Goal: Download file/media

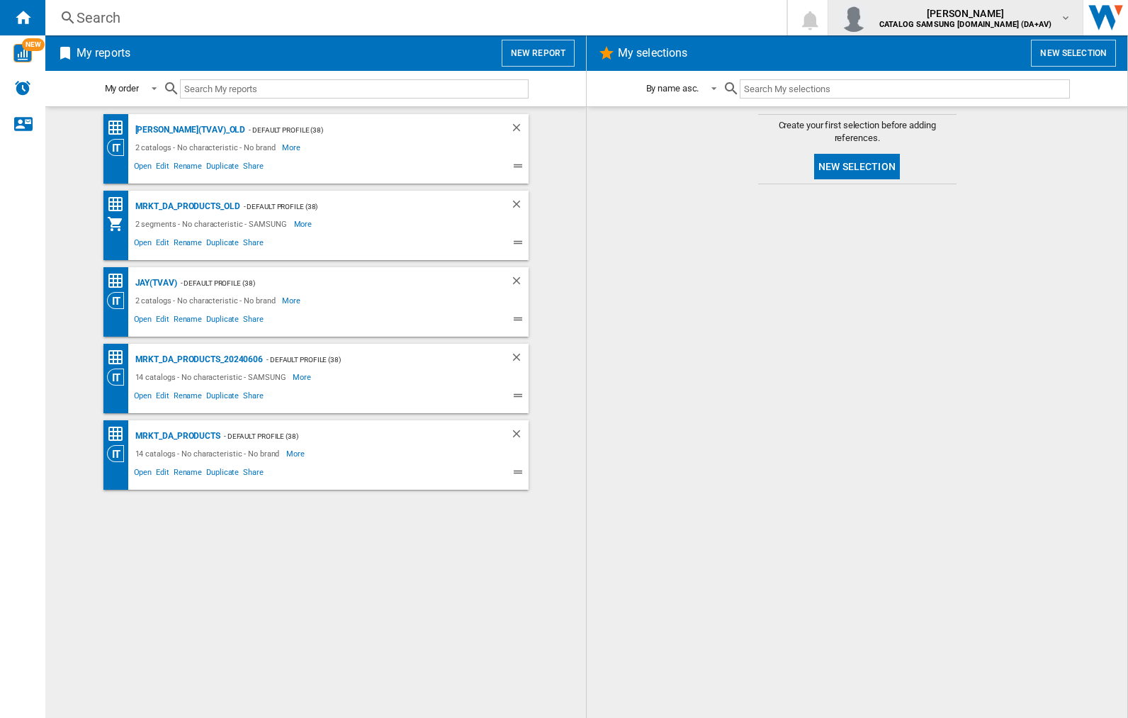
click at [868, 18] on img "button" at bounding box center [853, 18] width 28 height 28
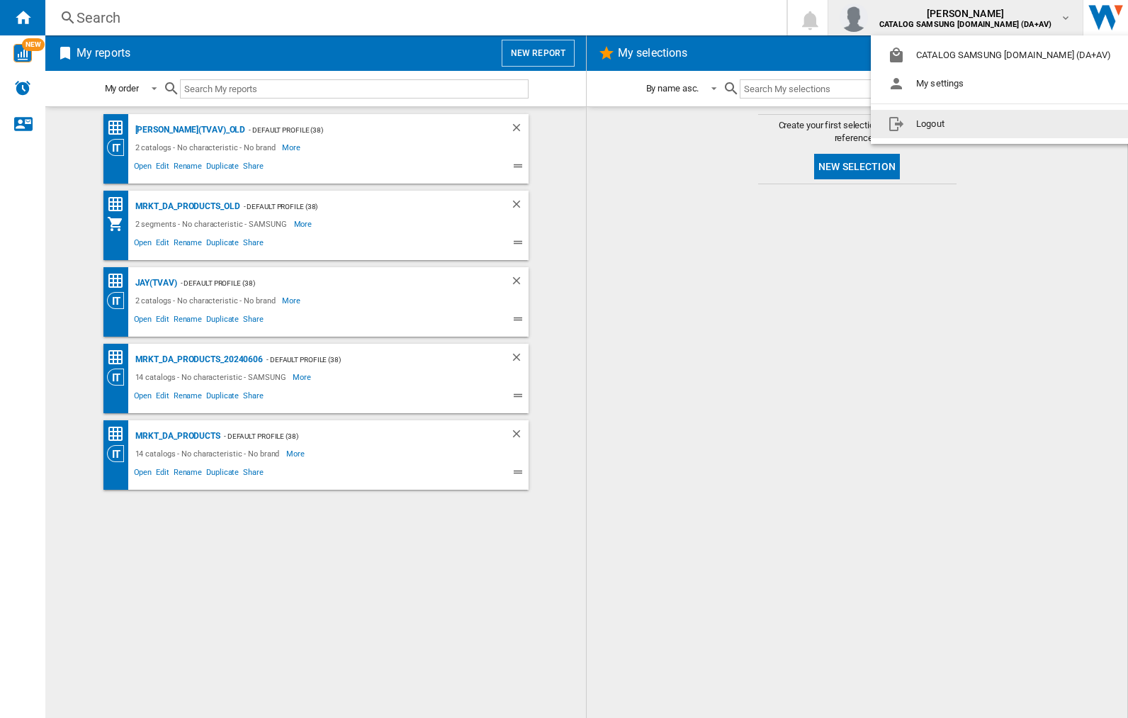
click at [980, 124] on button "Logout" at bounding box center [1002, 124] width 263 height 28
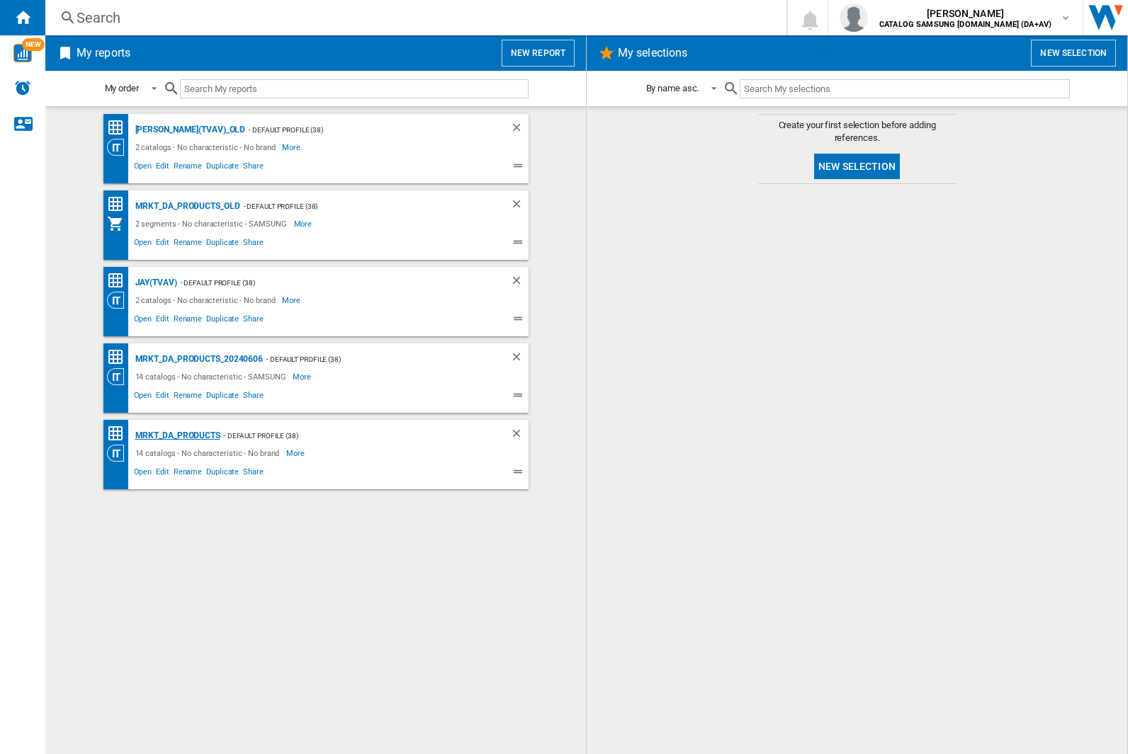
click at [177, 436] on div "MRKT_DA_PRODUCTS" at bounding box center [176, 436] width 89 height 18
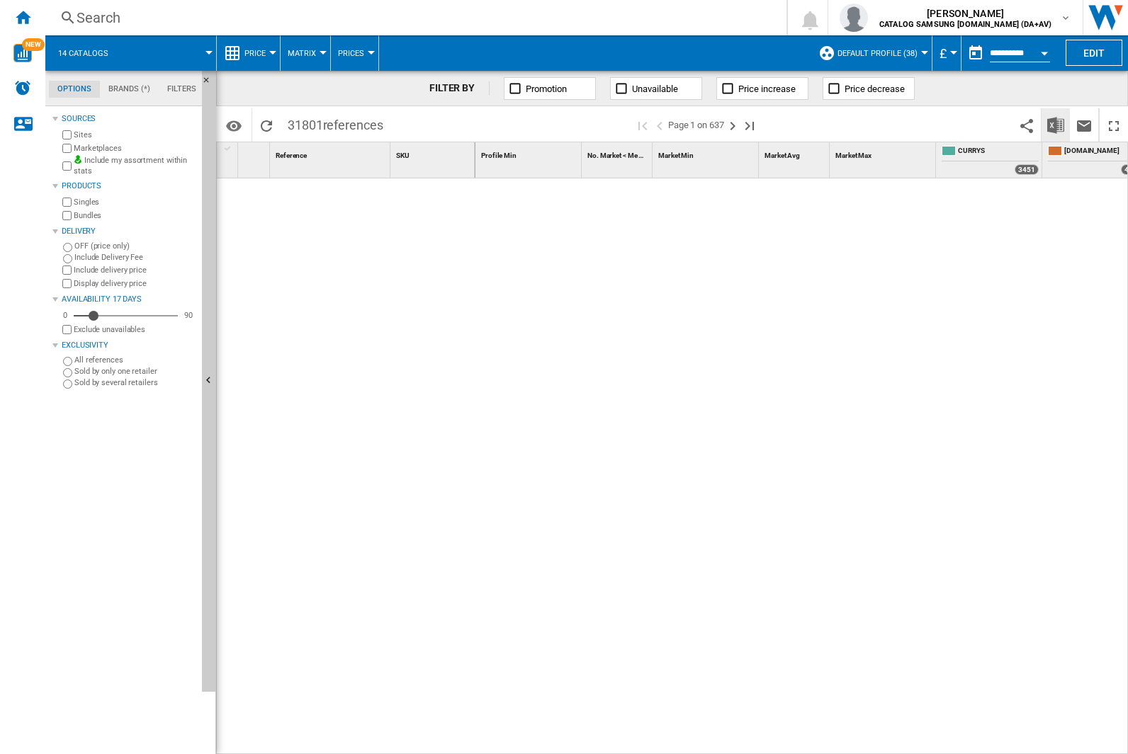
click at [1055, 124] on img "Download in Excel" at bounding box center [1055, 125] width 17 height 17
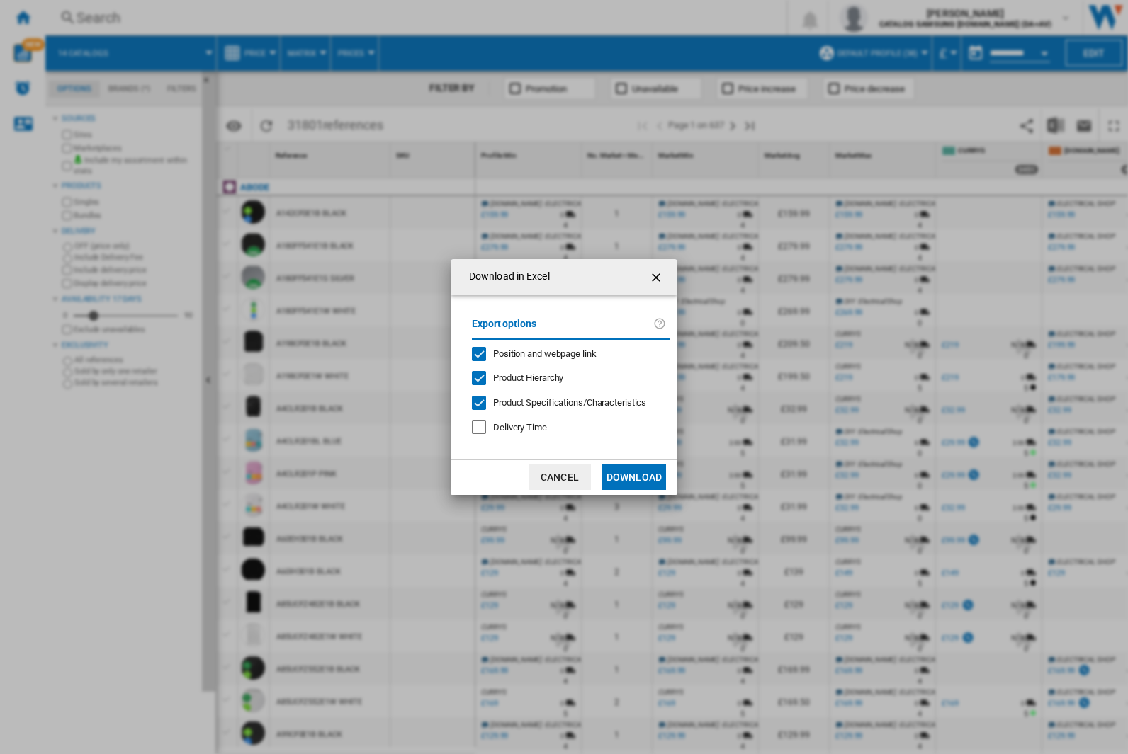
click at [536, 353] on span "Position and webpage link" at bounding box center [544, 354] width 103 height 11
click at [634, 477] on button "Download" at bounding box center [634, 478] width 64 height 26
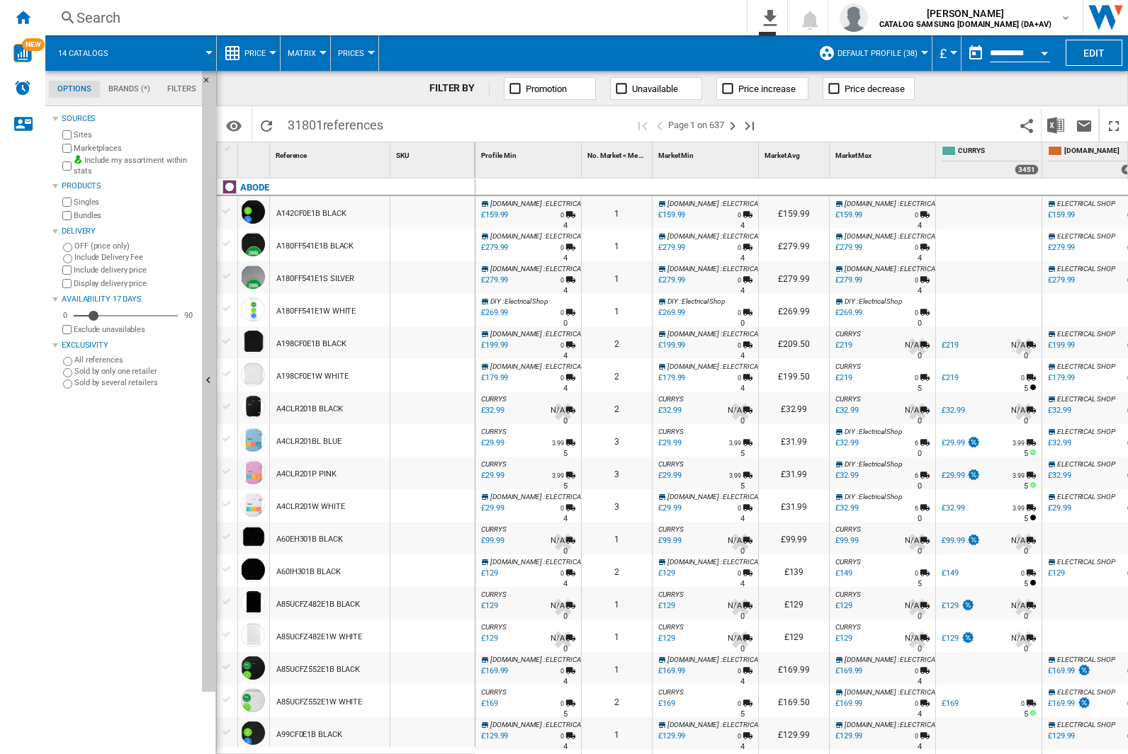
click at [1033, 94] on div "FILTER BY Promotion Unavailable Price increase Price decrease" at bounding box center [672, 88] width 912 height 35
